Goal: Information Seeking & Learning: Learn about a topic

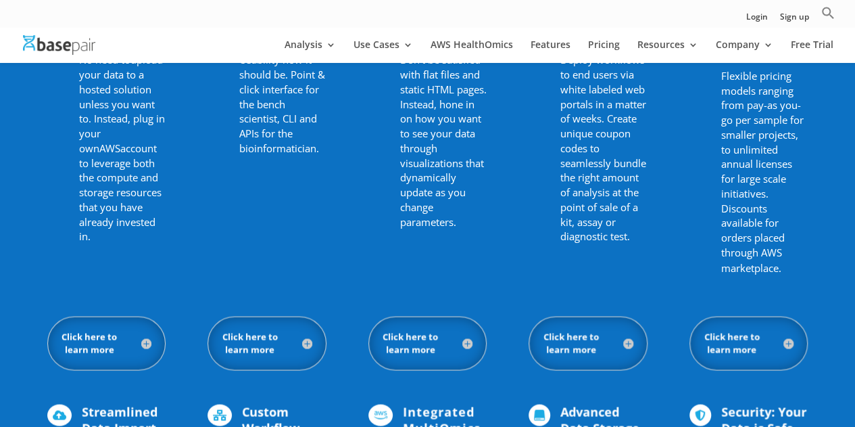
scroll to position [879, 0]
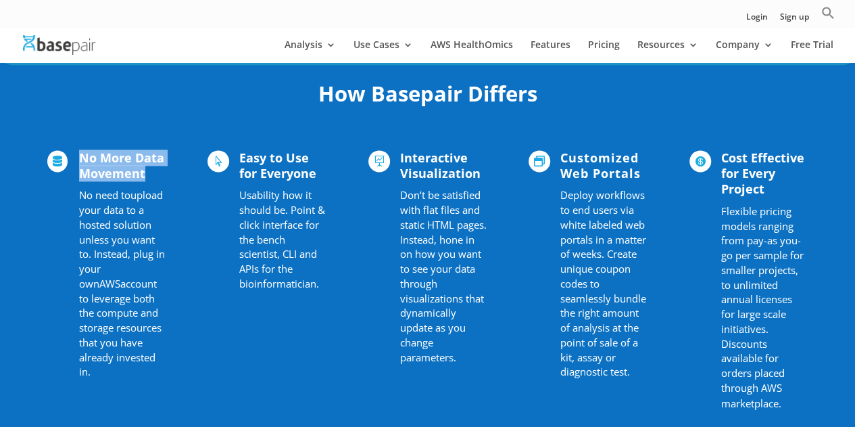
drag, startPoint x: 80, startPoint y: 143, endPoint x: 149, endPoint y: 158, distance: 70.5
click at [149, 158] on h4 "No More Data Movement" at bounding box center [122, 169] width 87 height 39
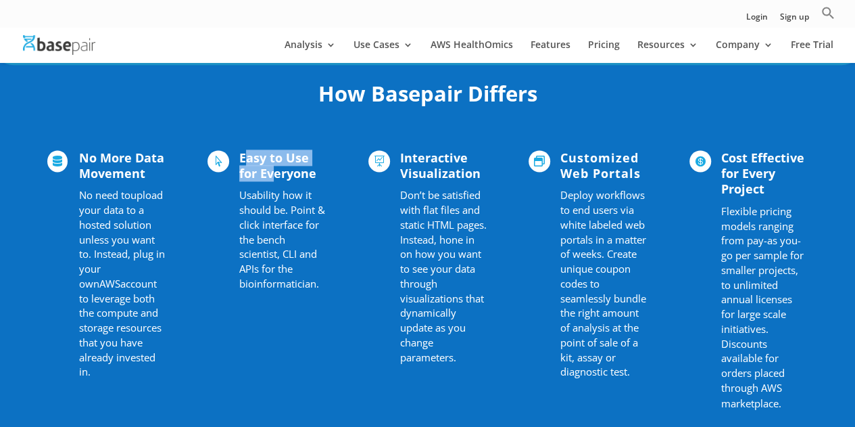
drag, startPoint x: 249, startPoint y: 148, endPoint x: 275, endPoint y: 162, distance: 29.4
click at [275, 162] on span "Easy to Use for Everyone" at bounding box center [277, 165] width 77 height 32
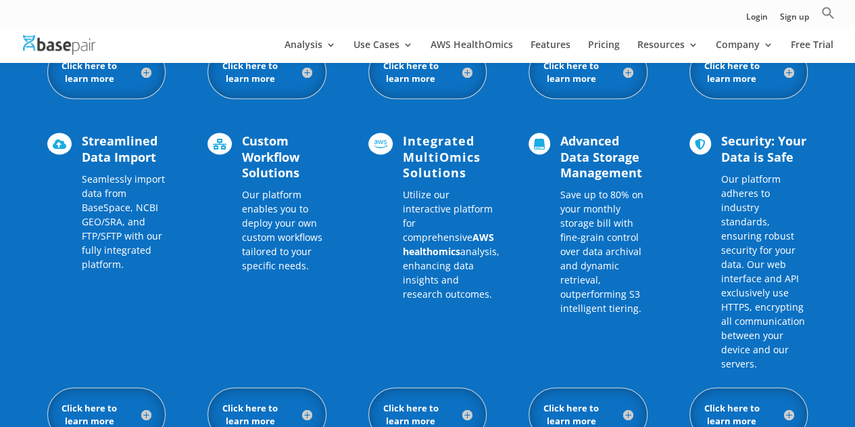
scroll to position [1217, 0]
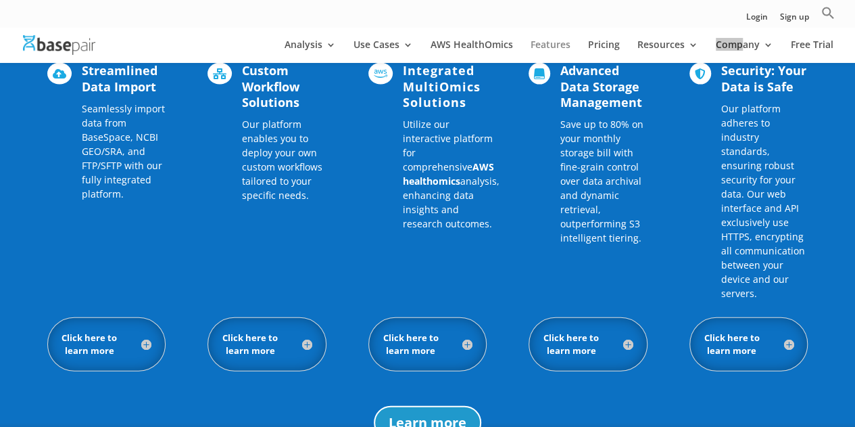
scroll to position [1329, 0]
